Goal: Contribute content: Add original content to the website for others to see

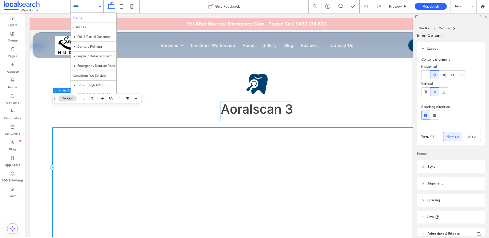
scroll to position [1486, 0]
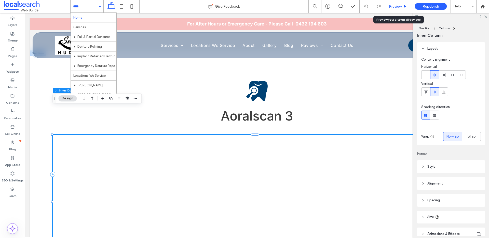
click at [397, 4] on div "Preview" at bounding box center [398, 6] width 26 height 13
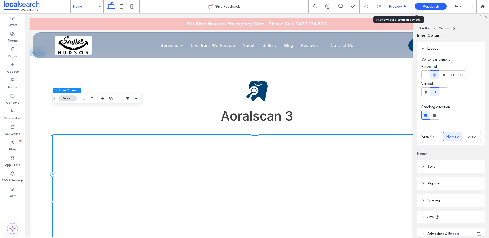
click at [396, 9] on div "Preview" at bounding box center [398, 6] width 26 height 13
click at [403, 4] on div "Preview" at bounding box center [398, 6] width 26 height 13
click at [400, 5] on span "Preview" at bounding box center [395, 6] width 13 height 4
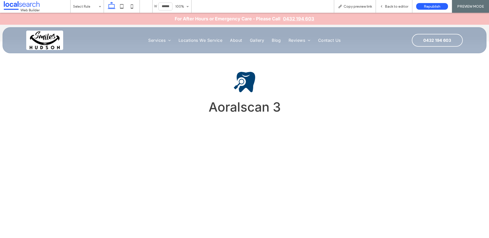
scroll to position [767, 0]
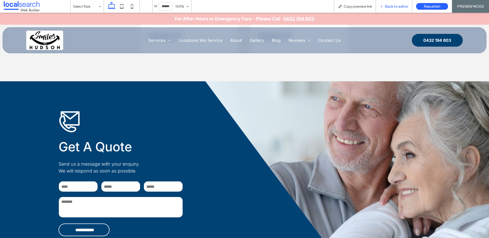
click at [388, 6] on span "Back to editor" at bounding box center [396, 6] width 23 height 4
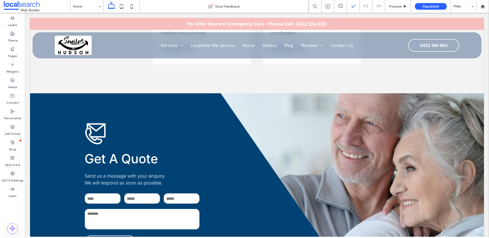
scroll to position [779, 0]
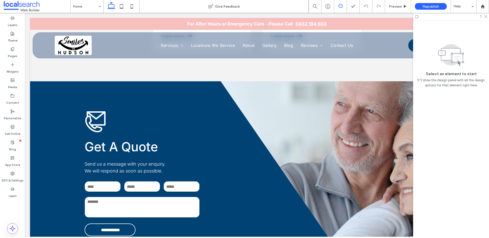
click at [340, 6] on icon at bounding box center [341, 6] width 4 height 4
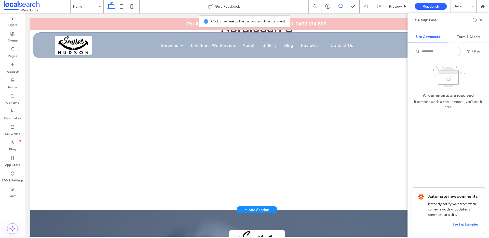
scroll to position [1528, 0]
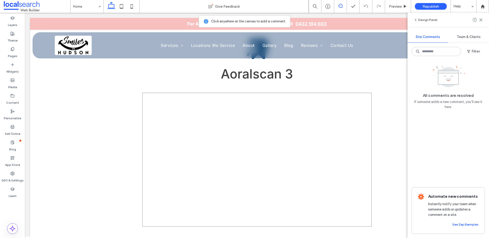
click at [253, 123] on div at bounding box center [256, 160] width 229 height 134
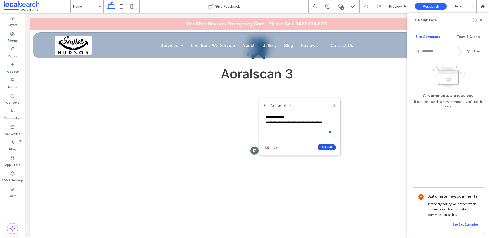
type textarea "**********"
click at [331, 150] on button "Submit" at bounding box center [327, 147] width 18 height 6
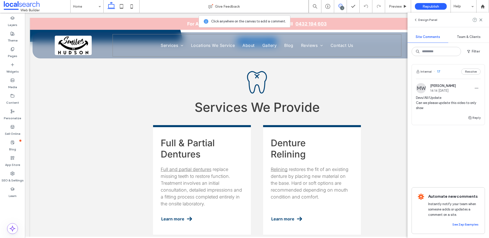
scroll to position [332, 0]
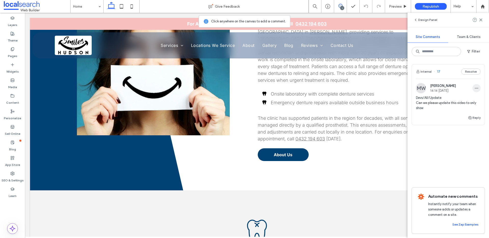
click at [476, 88] on icon "button" at bounding box center [477, 88] width 4 height 4
click at [455, 86] on span "[PERSON_NAME]" at bounding box center [443, 86] width 26 height 4
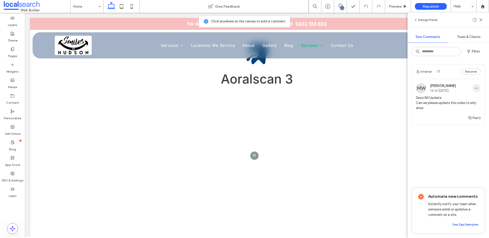
click at [473, 88] on span "button" at bounding box center [477, 88] width 8 height 8
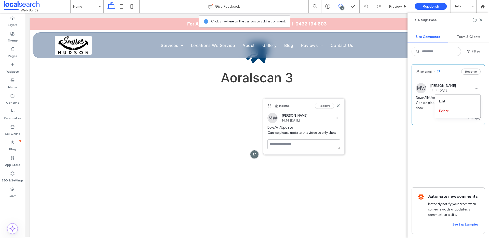
click at [423, 109] on span "Devs/All/Update Can we please update this video to only show" at bounding box center [448, 102] width 65 height 15
click at [442, 108] on span "Devs/All/Update Can we please update this video to only show" at bounding box center [448, 102] width 65 height 15
click at [426, 108] on span "Devs/All/Update Can we please update this video to only show" at bounding box center [448, 102] width 65 height 15
click at [11, 94] on span at bounding box center [12, 96] width 4 height 4
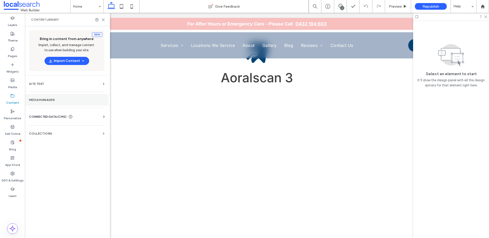
click at [38, 98] on label "Media Manager" at bounding box center [66, 100] width 75 height 4
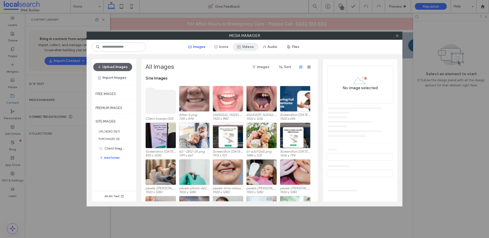
drag, startPoint x: 241, startPoint y: 47, endPoint x: 238, endPoint y: 50, distance: 4.5
click at [241, 47] on span "button" at bounding box center [239, 47] width 5 height 8
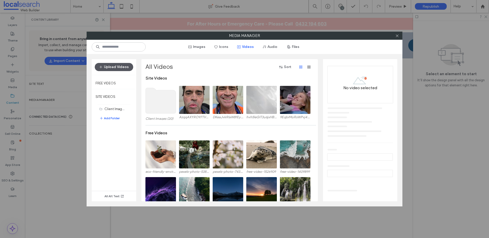
click at [107, 66] on button "Upload Videos" at bounding box center [114, 67] width 38 height 8
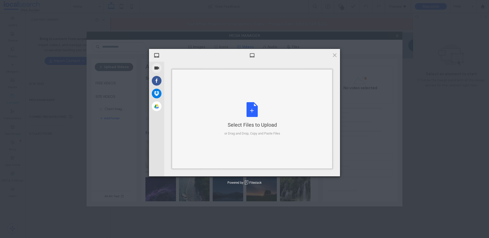
click at [243, 112] on div "Select Files to Upload or Drag and Drop, Copy and Paste Files" at bounding box center [253, 119] width 56 height 34
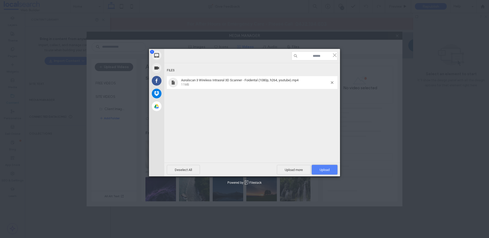
click at [320, 168] on span "Upload 1" at bounding box center [325, 170] width 10 height 4
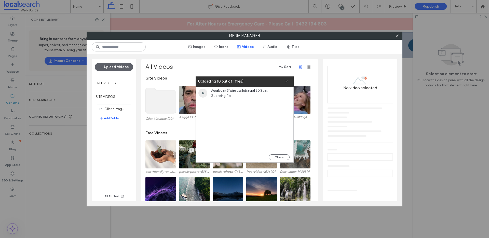
click at [235, 115] on div "Aoralscan 3 Wireless Intraoral 3D Scanner - Foidental (1080p, h264, youtube).mp…" at bounding box center [245, 119] width 98 height 65
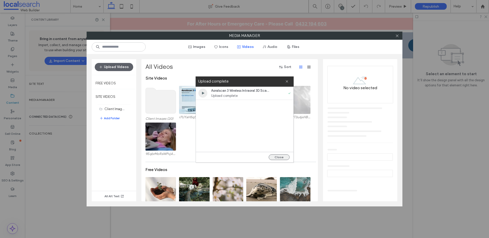
click at [284, 156] on button "Close" at bounding box center [279, 157] width 21 height 6
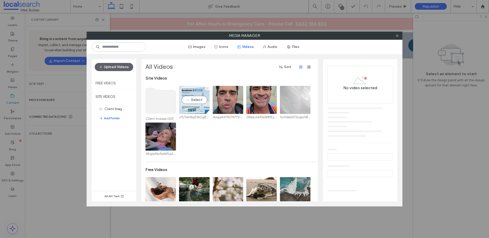
click at [194, 92] on video at bounding box center [194, 100] width 31 height 28
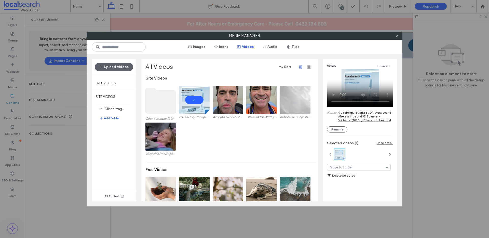
click at [357, 115] on link "r7UYaH5qS16CqB65tIDR_Aoralscan 3 Wireless Intraoral 3D Scanner - Foidental (108…" at bounding box center [366, 116] width 56 height 11
click at [398, 35] on icon at bounding box center [397, 36] width 4 height 4
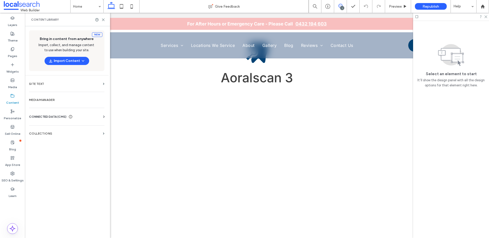
click at [340, 5] on icon at bounding box center [341, 6] width 4 height 4
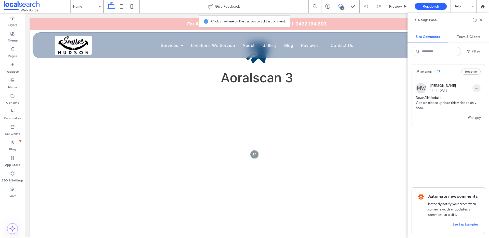
click at [478, 89] on icon "button" at bounding box center [477, 88] width 4 height 4
click at [459, 102] on div "Edit" at bounding box center [457, 102] width 45 height 10
click at [439, 117] on textarea "**********" at bounding box center [448, 113] width 65 height 25
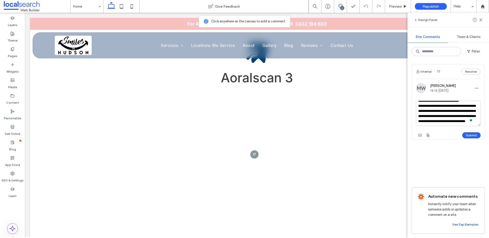
scroll to position [0, 0]
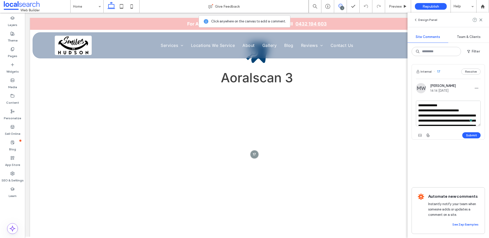
click at [468, 112] on textarea "**********" at bounding box center [448, 113] width 65 height 25
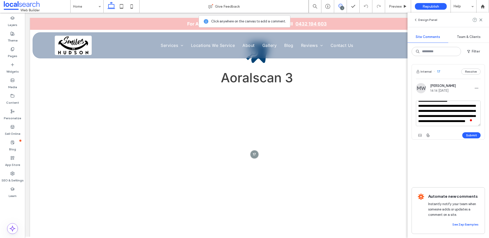
click at [451, 119] on textarea "**********" at bounding box center [448, 113] width 65 height 25
type textarea "**********"
click at [474, 138] on button "Submit" at bounding box center [472, 135] width 18 height 6
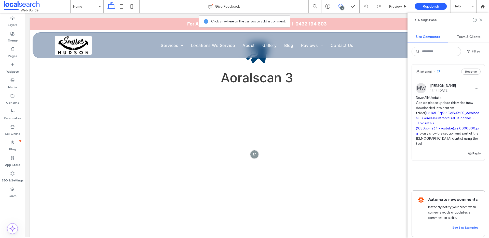
click at [483, 19] on icon at bounding box center [481, 20] width 4 height 4
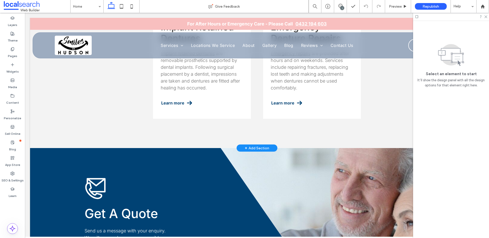
scroll to position [696, 0]
